Goal: Information Seeking & Learning: Learn about a topic

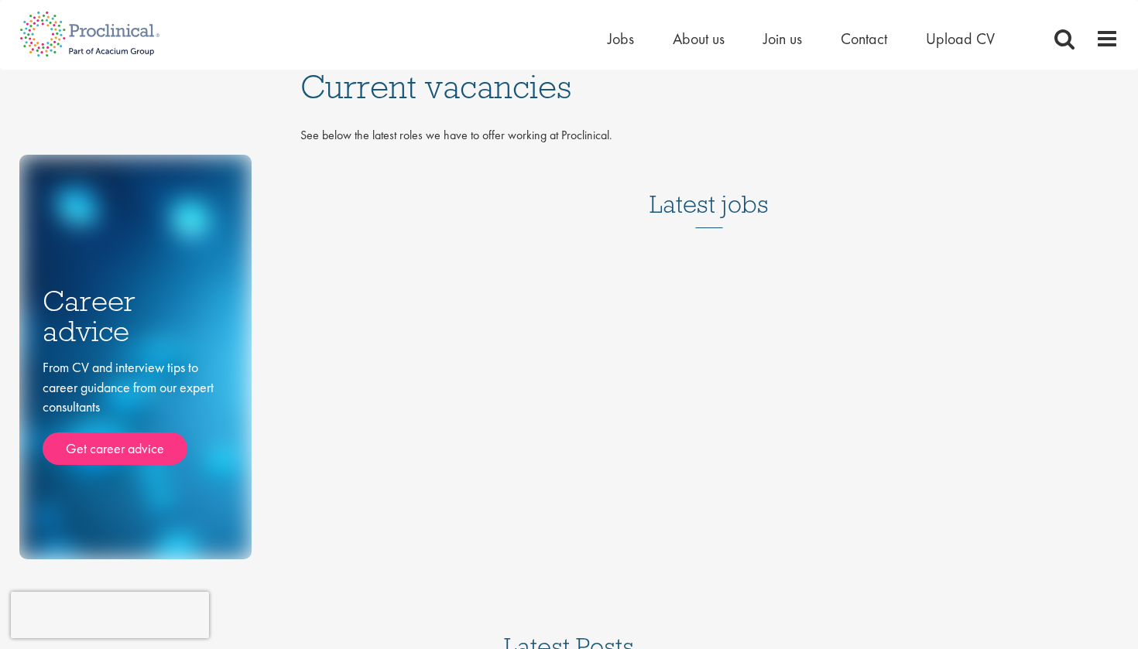
click at [705, 214] on h3 "Latest jobs" at bounding box center [708, 190] width 119 height 76
click at [718, 210] on h3 "Latest jobs" at bounding box center [708, 190] width 119 height 76
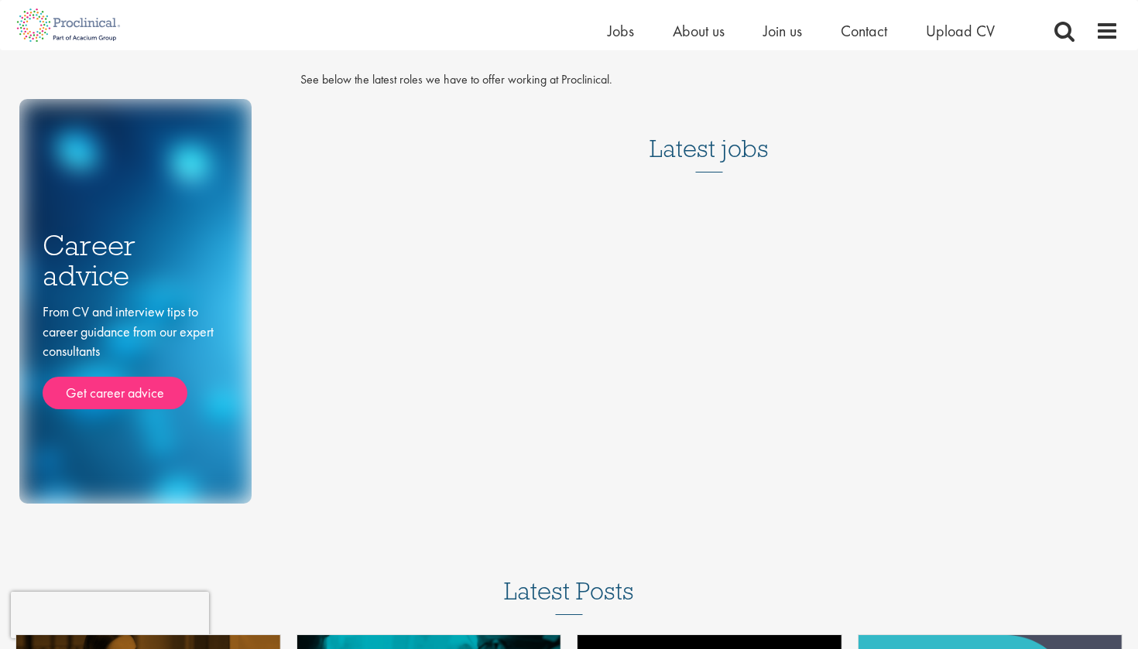
scroll to position [54, 0]
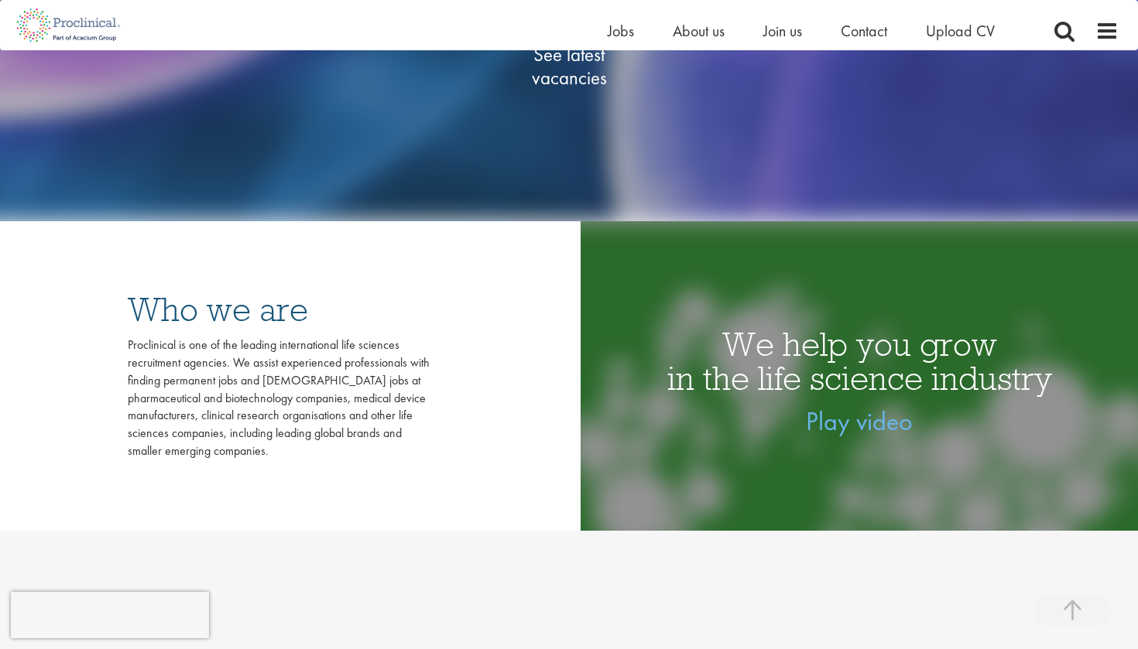
scroll to position [250, 0]
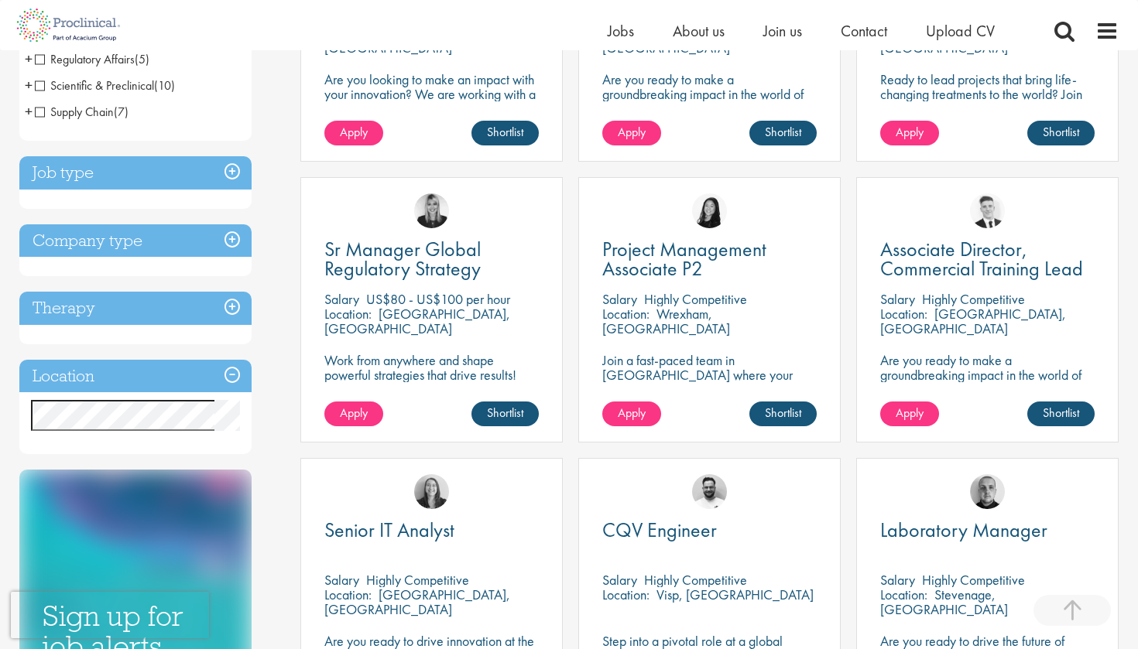
scroll to position [447, 0]
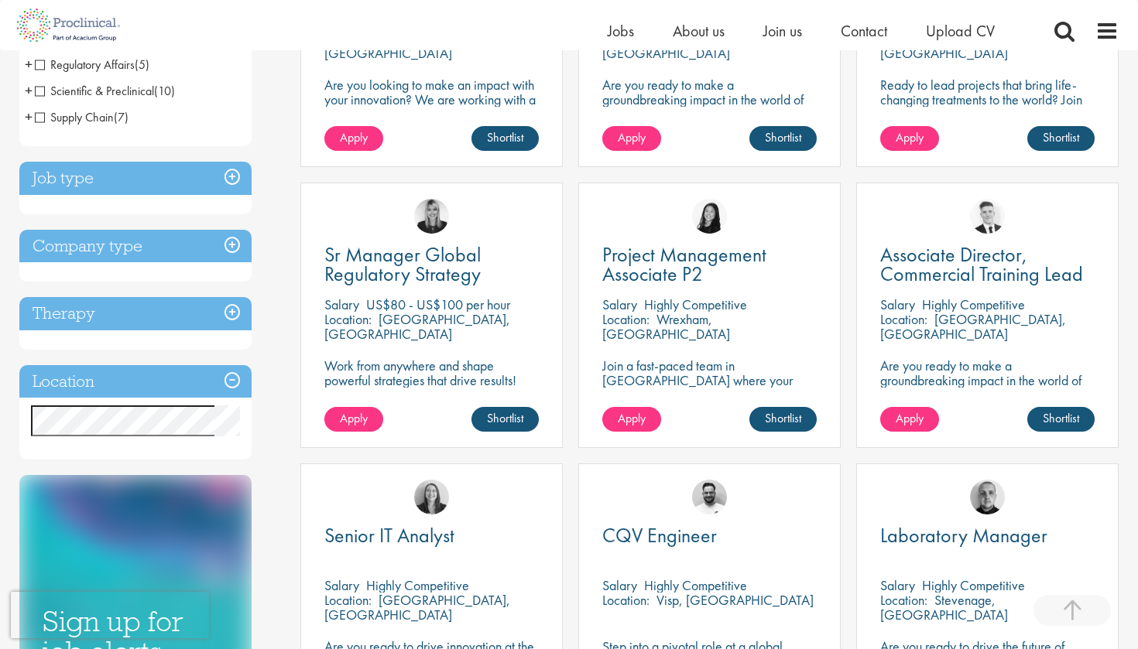
click at [202, 374] on h3 "Location" at bounding box center [135, 381] width 232 height 33
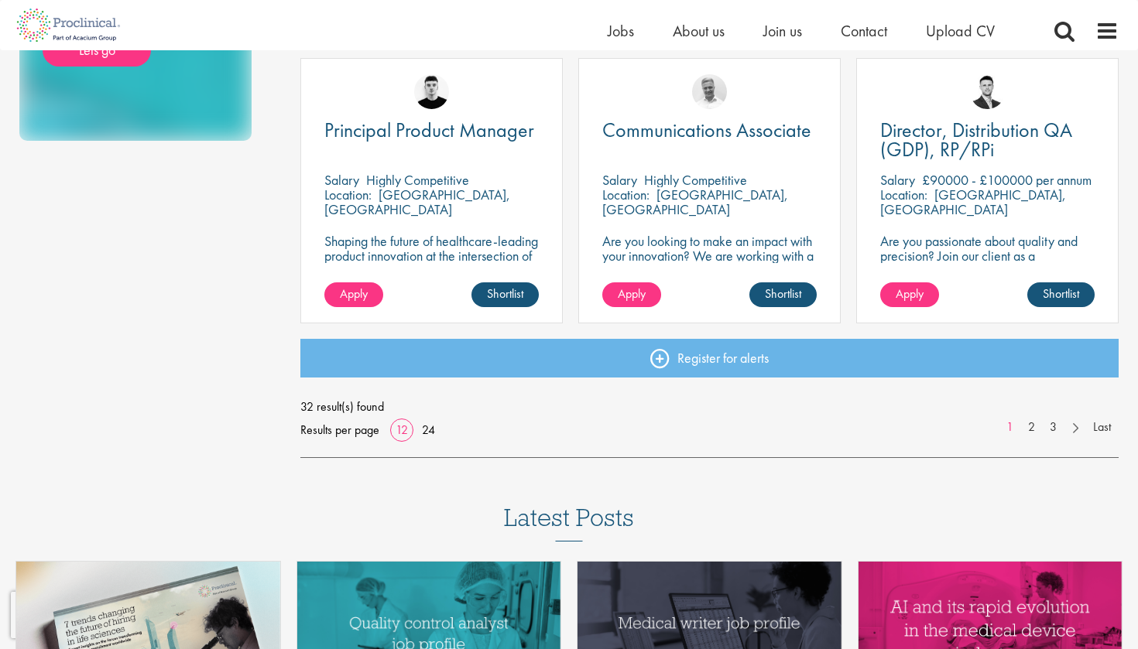
scroll to position [1135, 0]
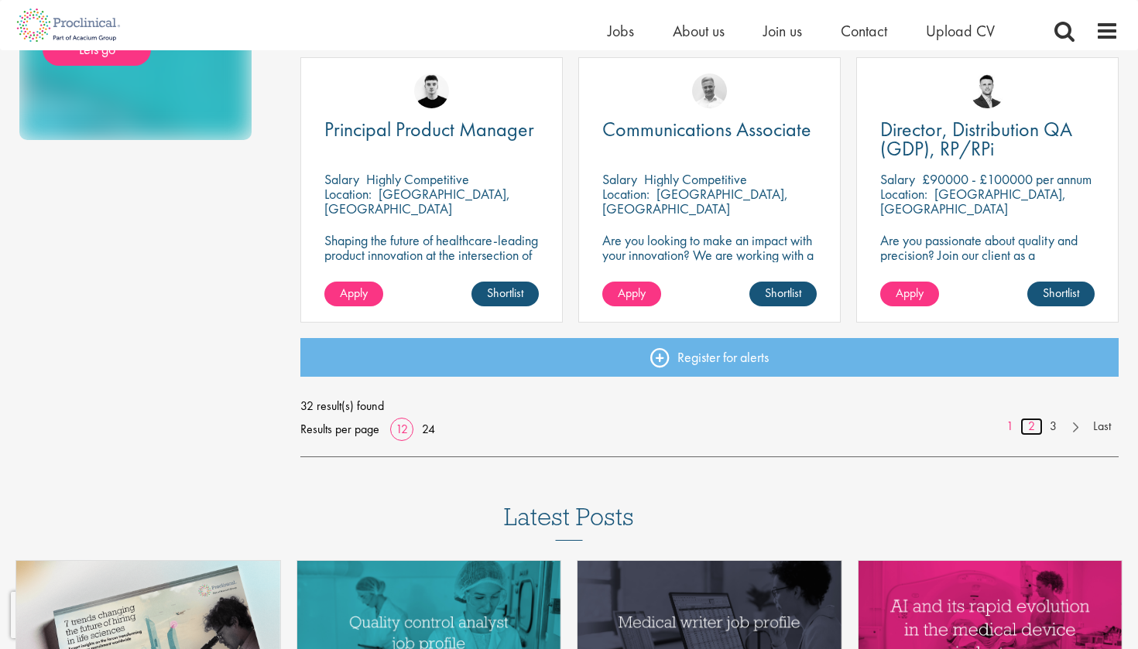
click at [1034, 429] on link "2" at bounding box center [1031, 427] width 22 height 18
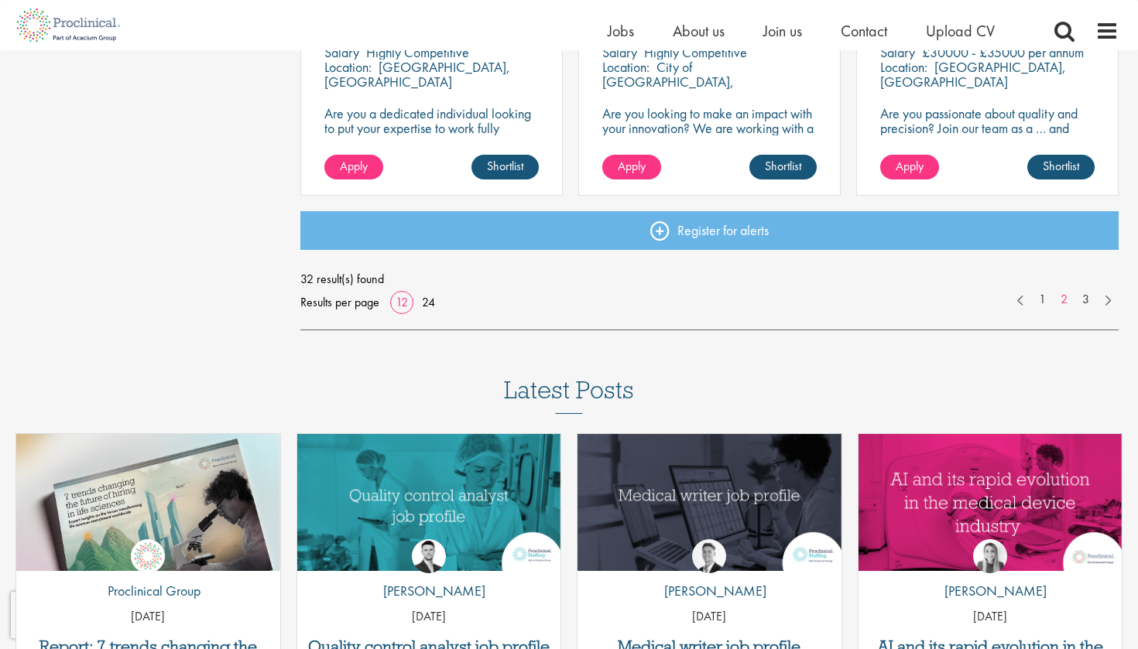
scroll to position [1264, 0]
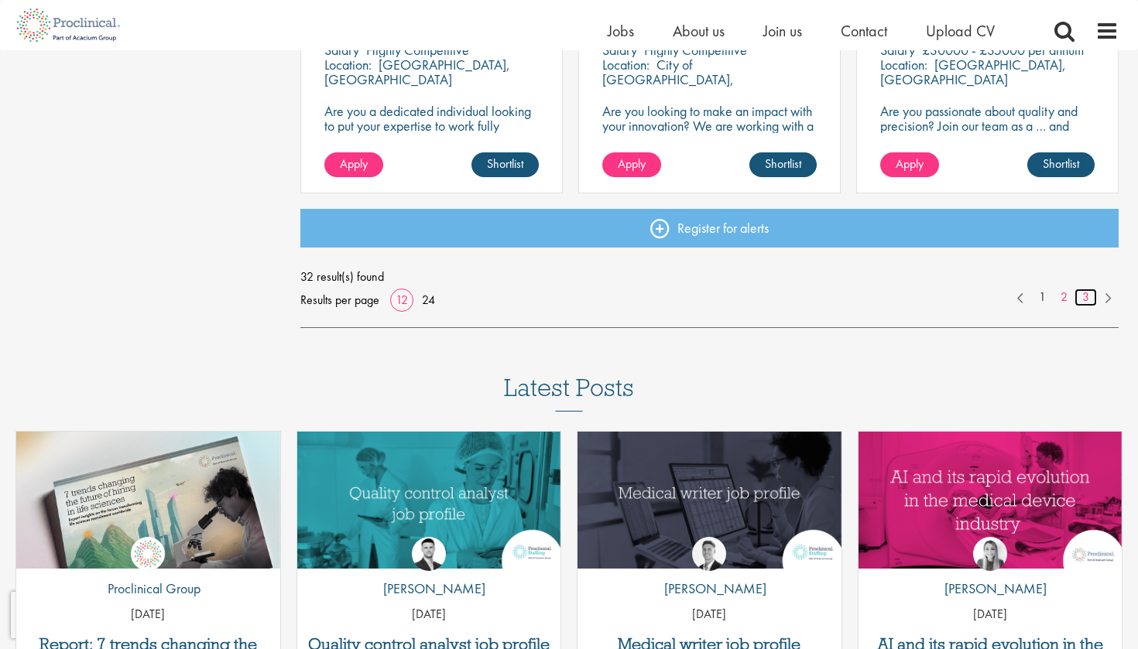
click at [1084, 297] on link "3" at bounding box center [1085, 298] width 22 height 18
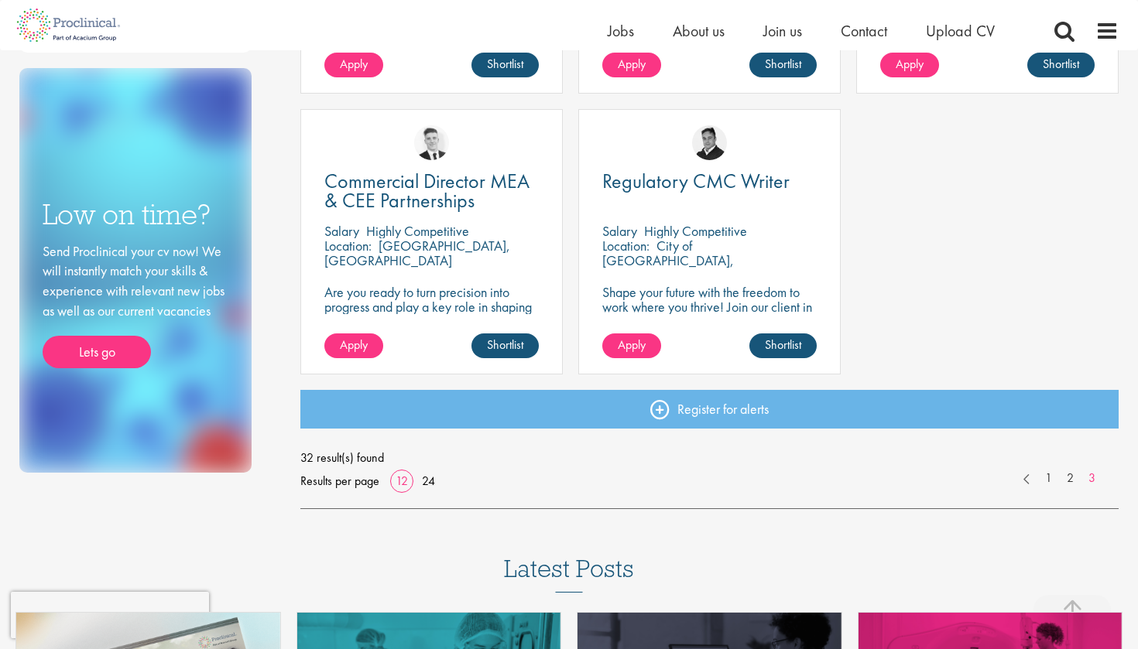
scroll to position [803, 0]
